Goal: Find specific page/section: Find specific page/section

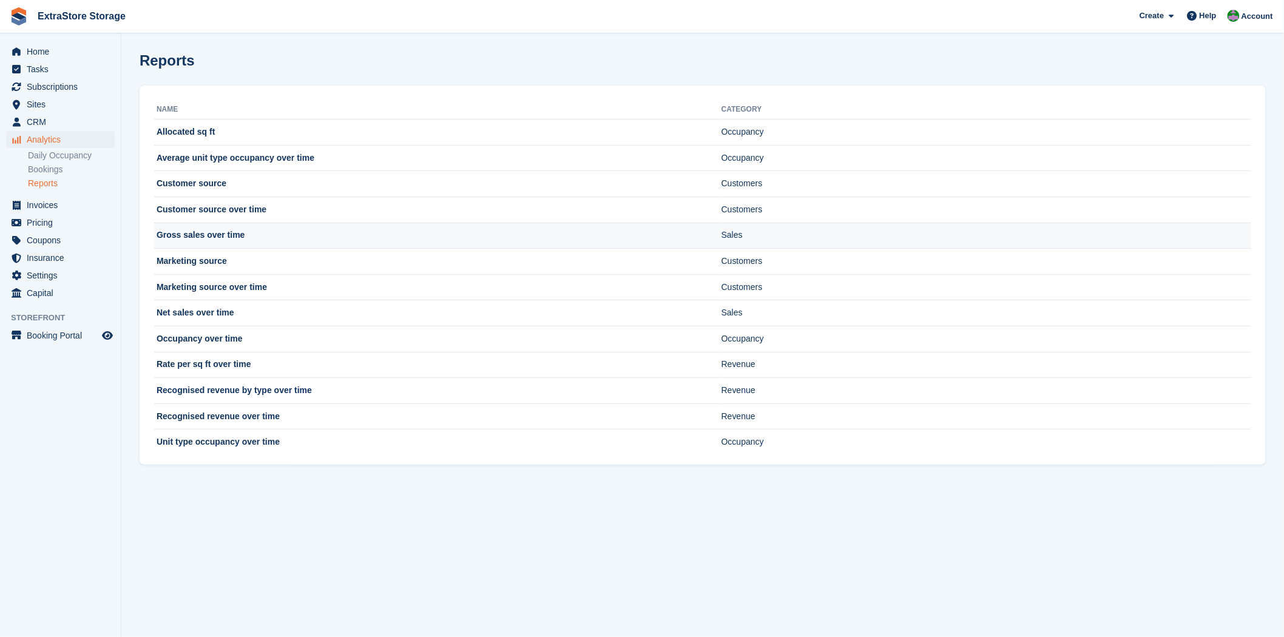
click at [194, 240] on td "Gross sales over time" at bounding box center [437, 236] width 567 height 26
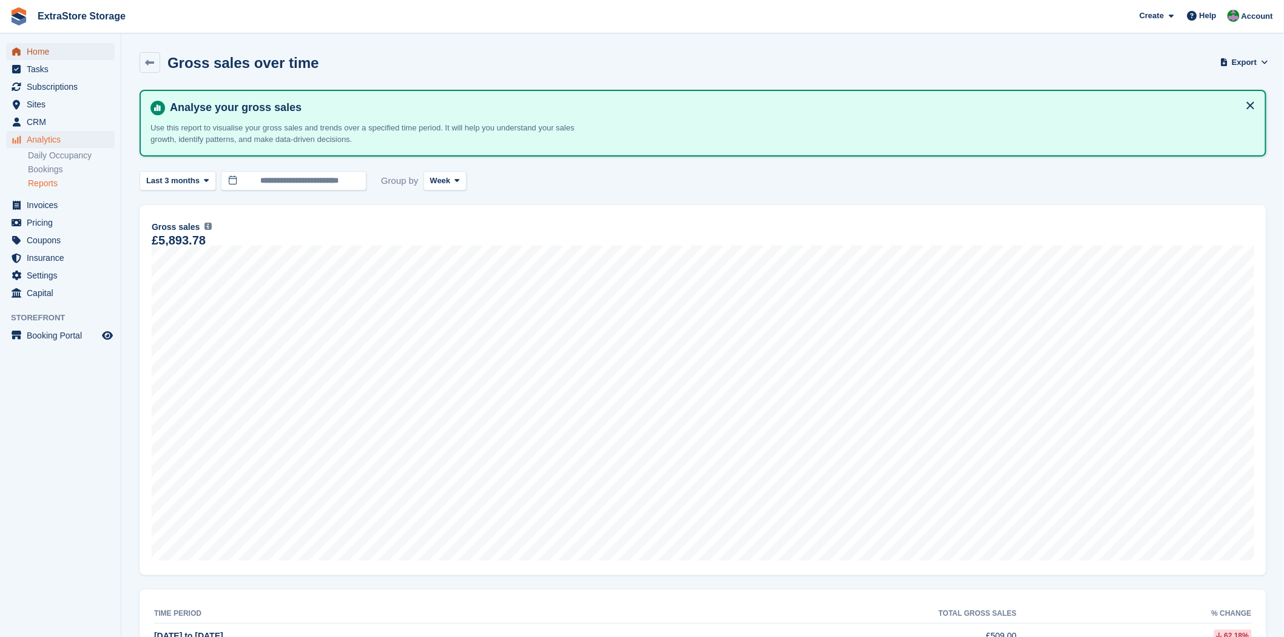
click at [46, 52] on span "Home" at bounding box center [63, 51] width 73 height 17
